Goal: Transaction & Acquisition: Purchase product/service

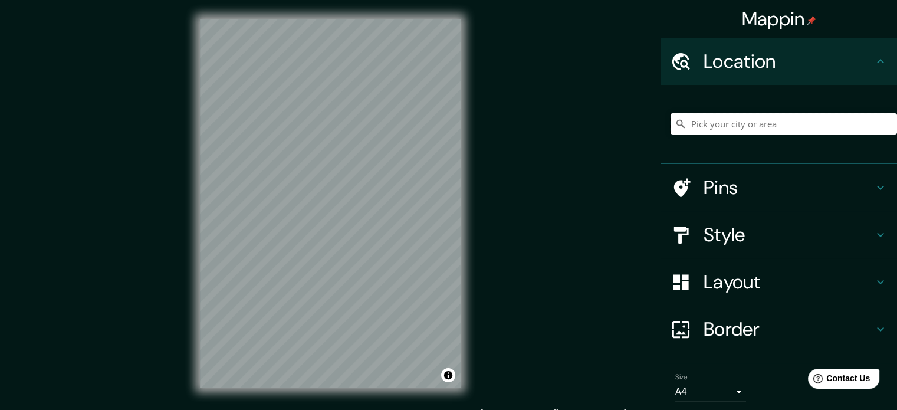
click at [743, 113] on input "Pick your city or area" at bounding box center [784, 123] width 226 height 21
type input "l"
click at [839, 245] on h4 "Style" at bounding box center [789, 235] width 170 height 24
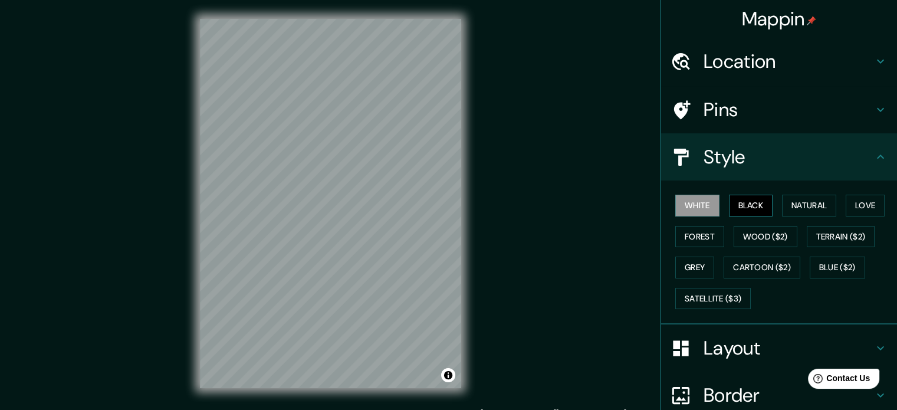
click at [746, 207] on button "Black" at bounding box center [751, 206] width 44 height 22
click at [796, 209] on button "Natural" at bounding box center [809, 206] width 54 height 22
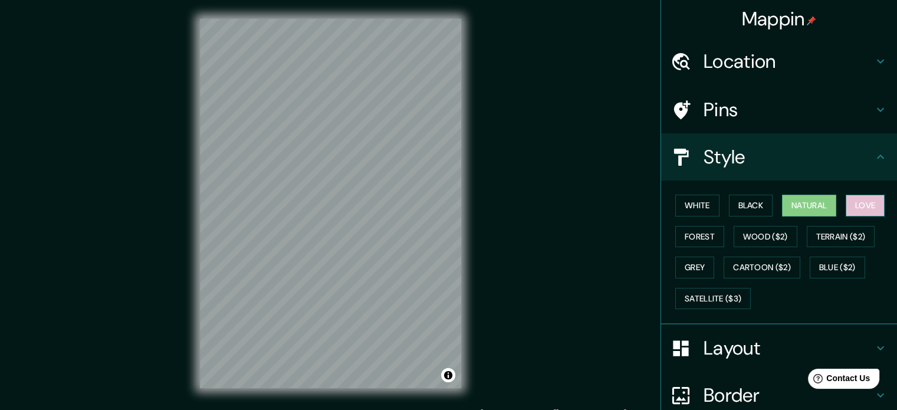
click at [865, 211] on button "Love" at bounding box center [865, 206] width 39 height 22
click at [694, 235] on button "Forest" at bounding box center [699, 237] width 49 height 22
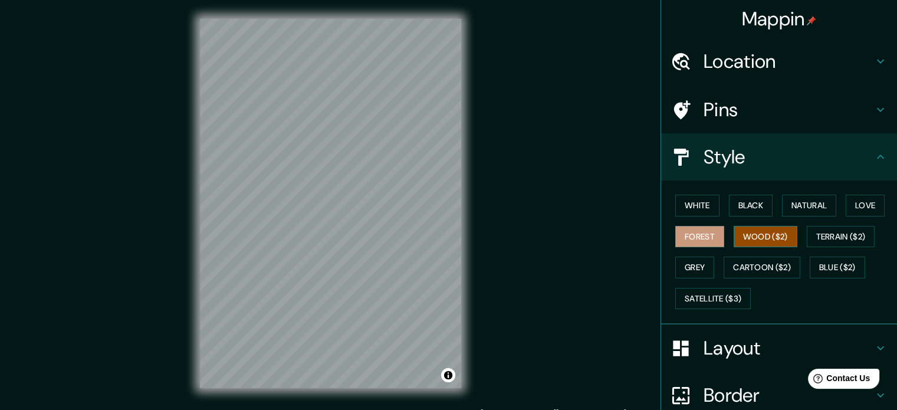
click at [774, 245] on button "Wood ($2)" at bounding box center [766, 237] width 64 height 22
click at [819, 239] on button "Terrain ($2)" at bounding box center [841, 237] width 68 height 22
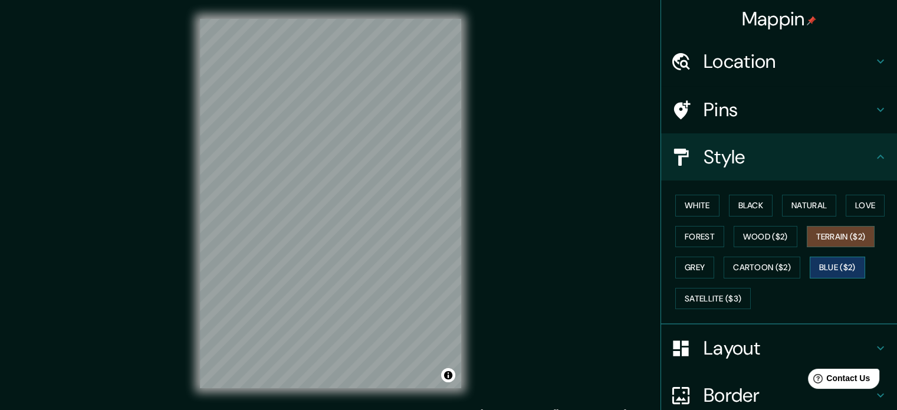
click at [823, 264] on button "Blue ($2)" at bounding box center [837, 268] width 55 height 22
click at [769, 264] on button "Cartoon ($2)" at bounding box center [762, 268] width 77 height 22
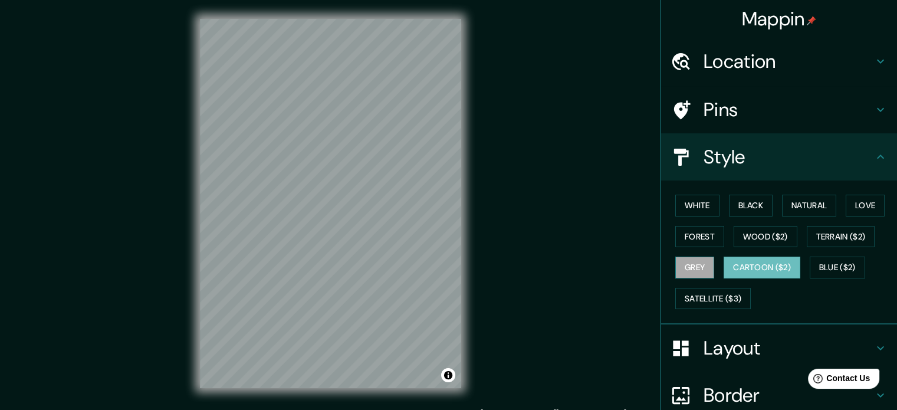
click at [684, 271] on button "Grey" at bounding box center [694, 268] width 39 height 22
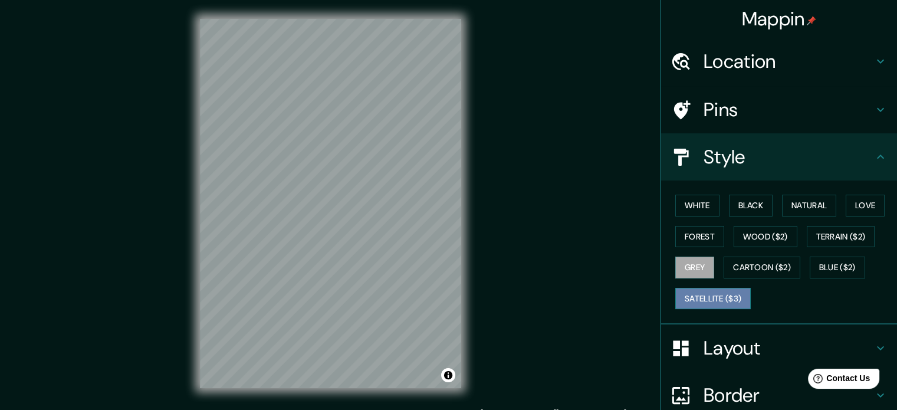
click at [693, 299] on button "Satellite ($3)" at bounding box center [712, 299] width 75 height 22
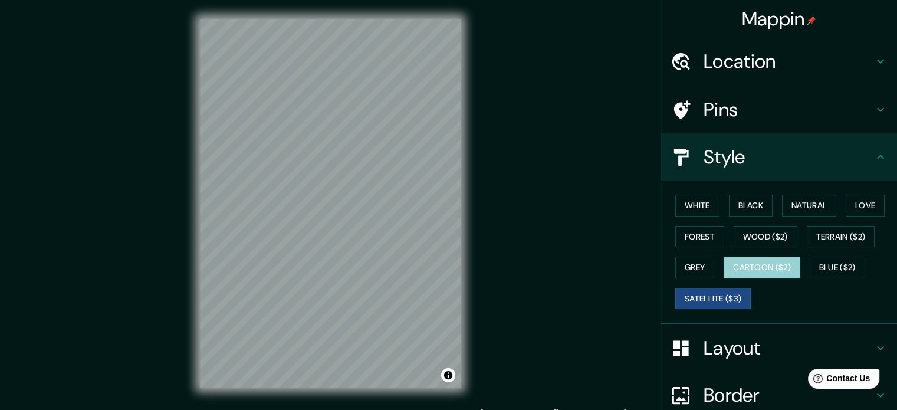
click at [739, 275] on button "Cartoon ($2)" at bounding box center [762, 268] width 77 height 22
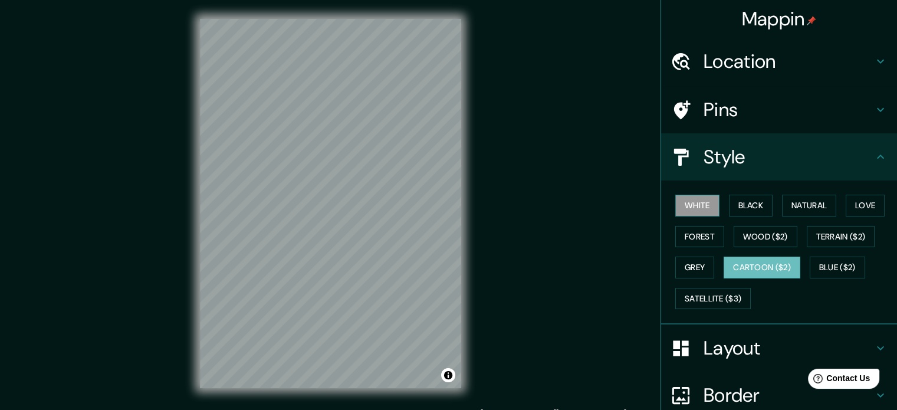
click at [697, 200] on button "White" at bounding box center [697, 206] width 44 height 22
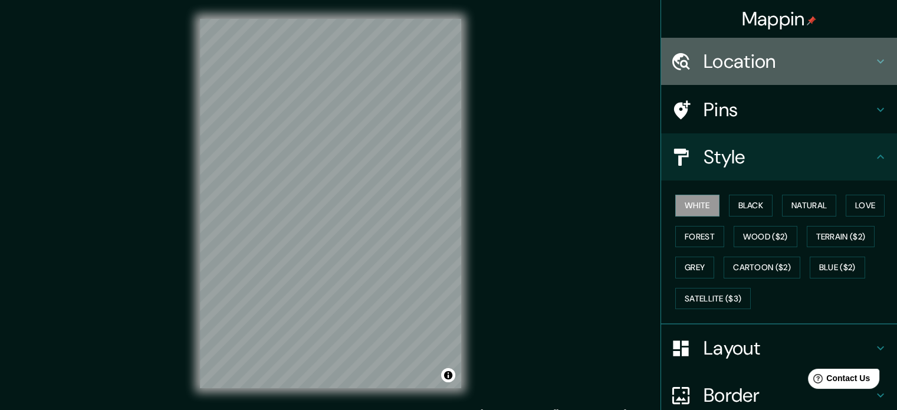
click at [777, 61] on h4 "Location" at bounding box center [789, 62] width 170 height 24
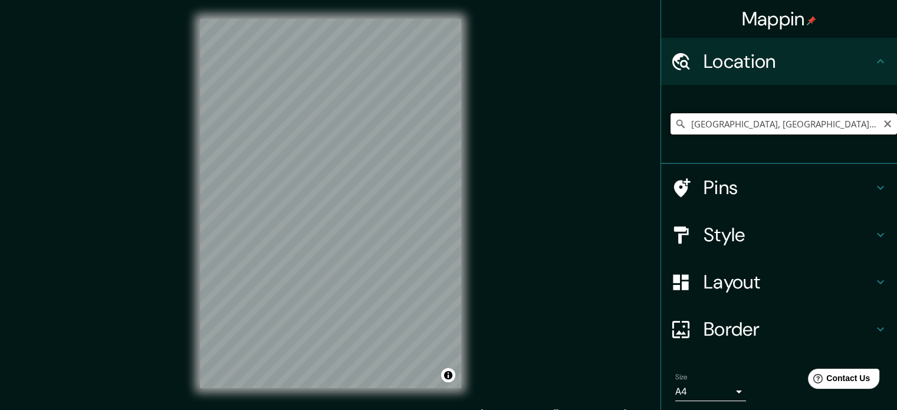
click at [782, 114] on input "[GEOGRAPHIC_DATA], [GEOGRAPHIC_DATA][PERSON_NAME], [GEOGRAPHIC_DATA]" at bounding box center [784, 123] width 226 height 21
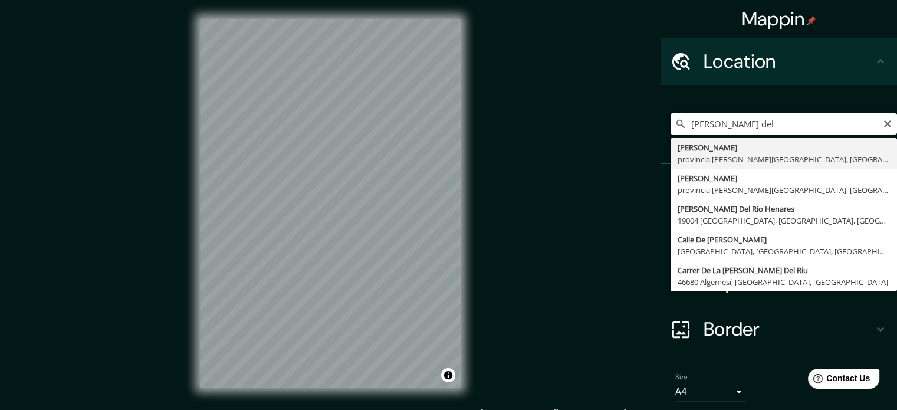
type input "[PERSON_NAME], provincia [PERSON_NAME][GEOGRAPHIC_DATA], [GEOGRAPHIC_DATA]"
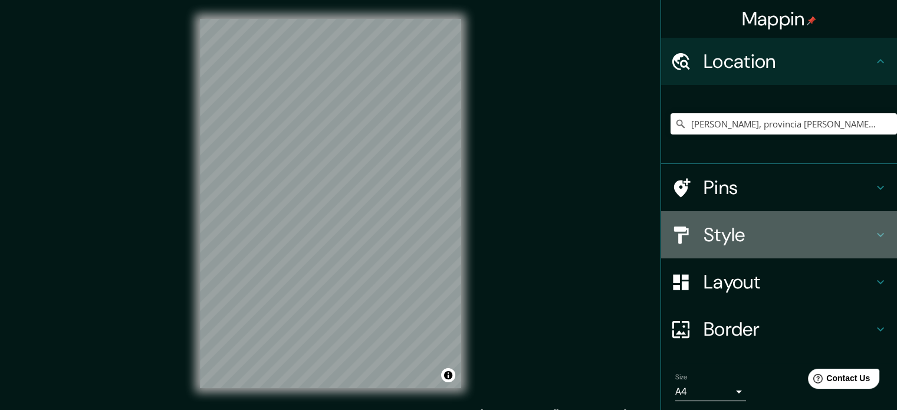
click at [753, 241] on h4 "Style" at bounding box center [789, 235] width 170 height 24
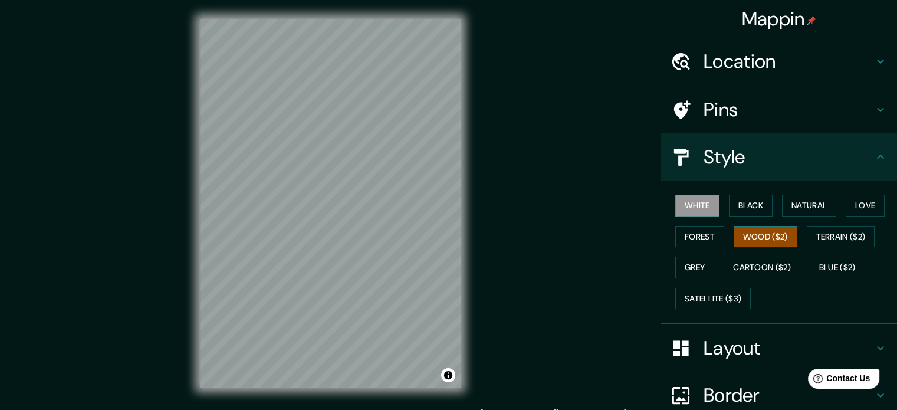
click at [779, 228] on button "Wood ($2)" at bounding box center [766, 237] width 64 height 22
click at [698, 233] on button "Forest" at bounding box center [699, 237] width 49 height 22
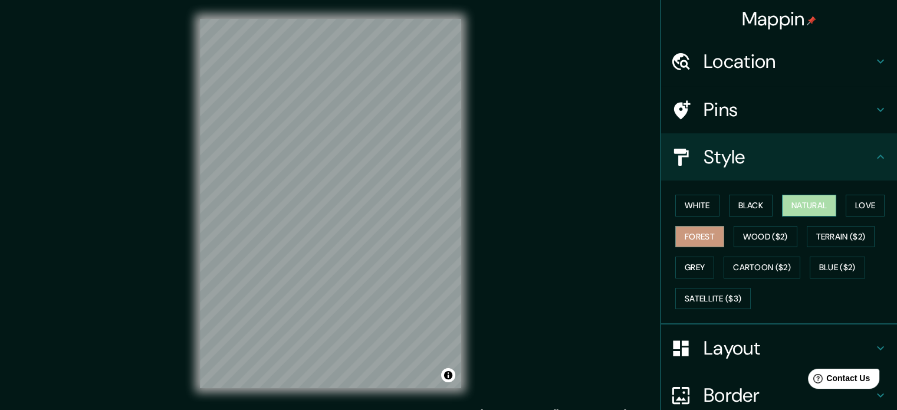
click at [811, 209] on button "Natural" at bounding box center [809, 206] width 54 height 22
click at [682, 264] on button "Grey" at bounding box center [694, 268] width 39 height 22
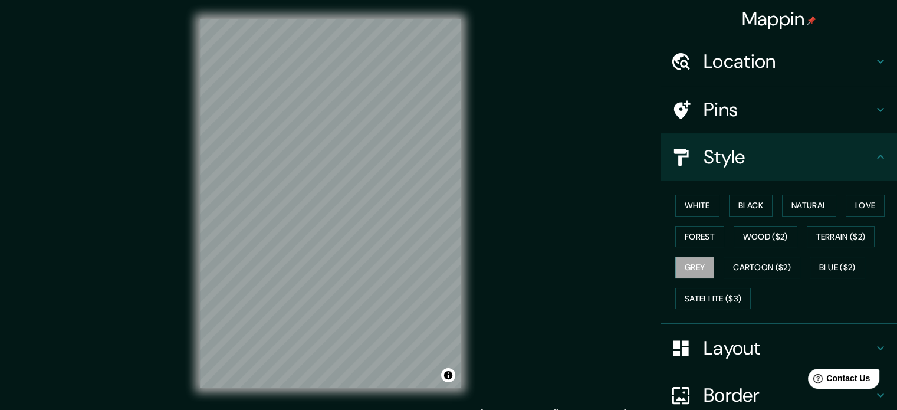
click at [689, 222] on div "White Black Natural Love Forest Wood ($2) Terrain ($2) Grey Cartoon ($2) Blue (…" at bounding box center [784, 252] width 226 height 124
click at [687, 202] on button "White" at bounding box center [697, 206] width 44 height 22
click at [763, 197] on button "Black" at bounding box center [751, 206] width 44 height 22
click at [790, 207] on button "Natural" at bounding box center [809, 206] width 54 height 22
